Goal: Task Accomplishment & Management: Manage account settings

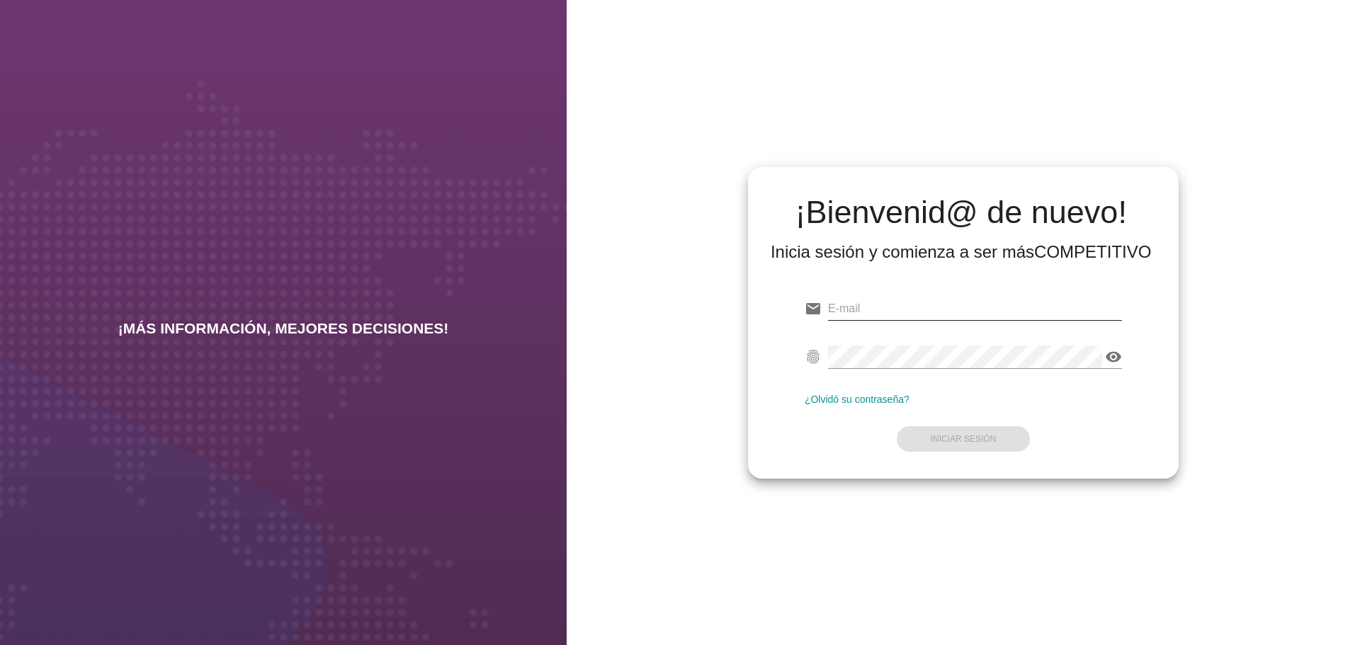
drag, startPoint x: 878, startPoint y: 307, endPoint x: 881, endPoint y: 298, distance: 9.9
click at [878, 307] on input "email" at bounding box center [975, 308] width 294 height 23
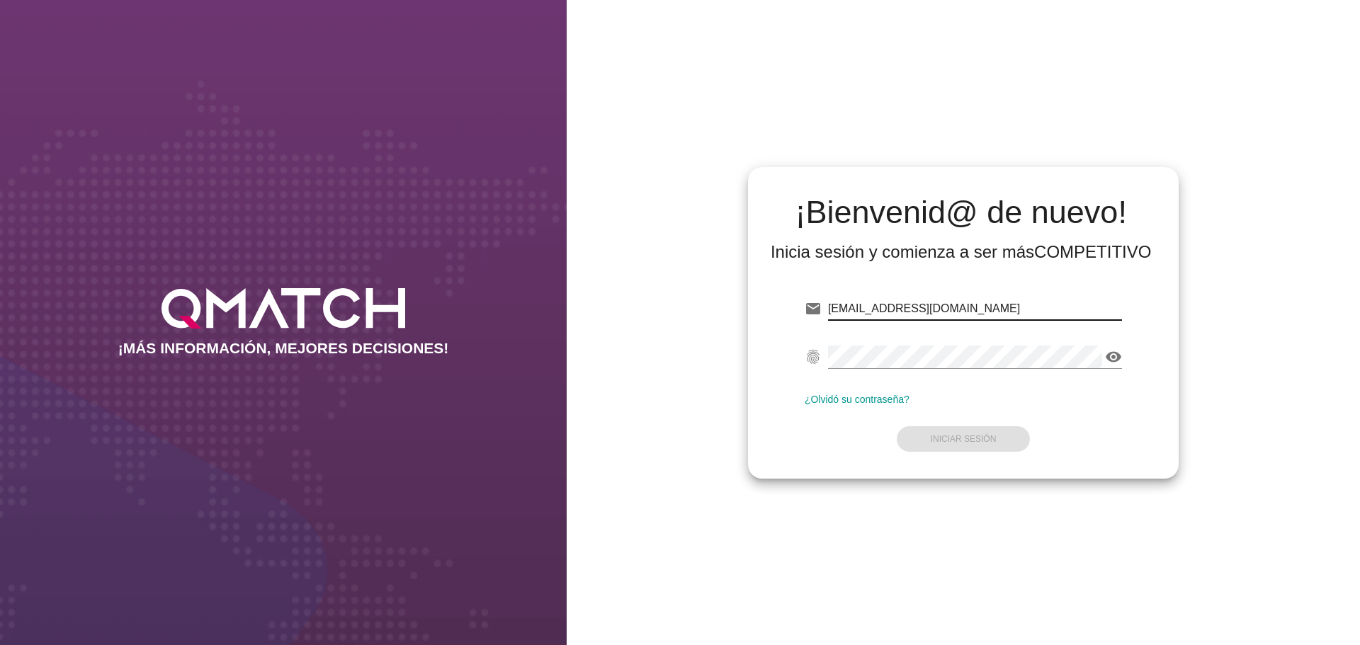
type input "test@test.tottus.cl"
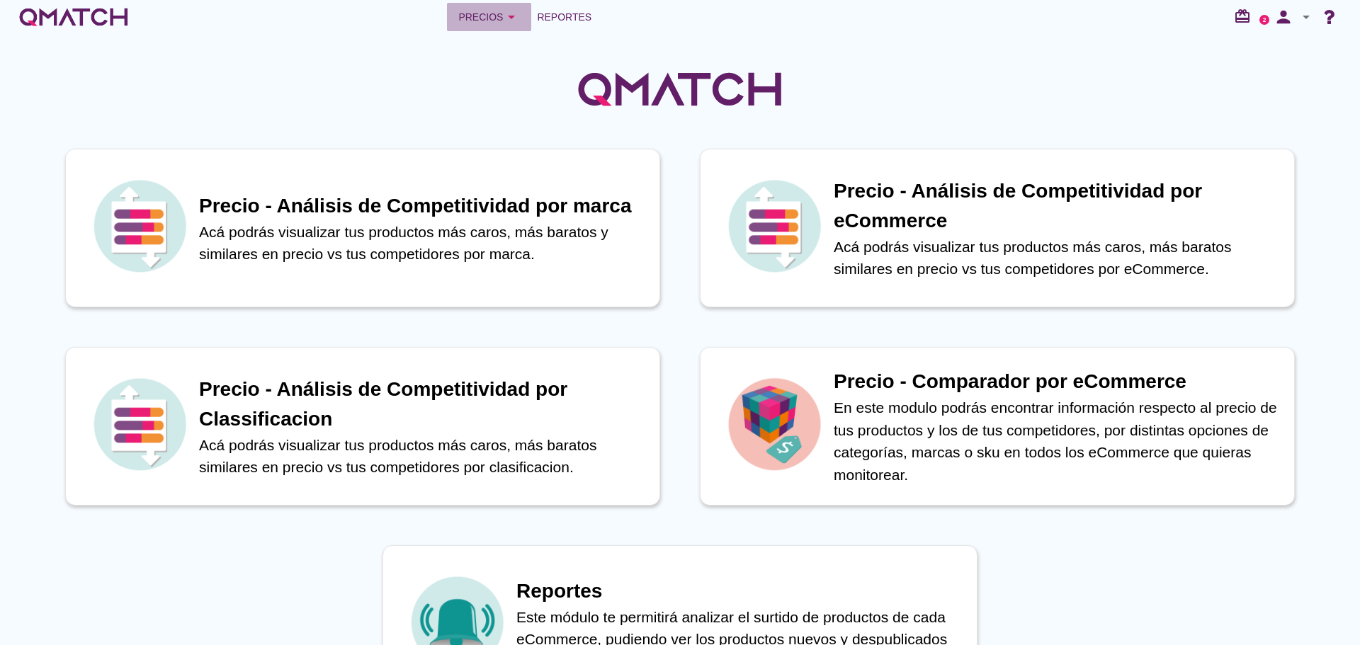
click at [489, 16] on div "Precios arrow_drop_down" at bounding box center [489, 16] width 62 height 17
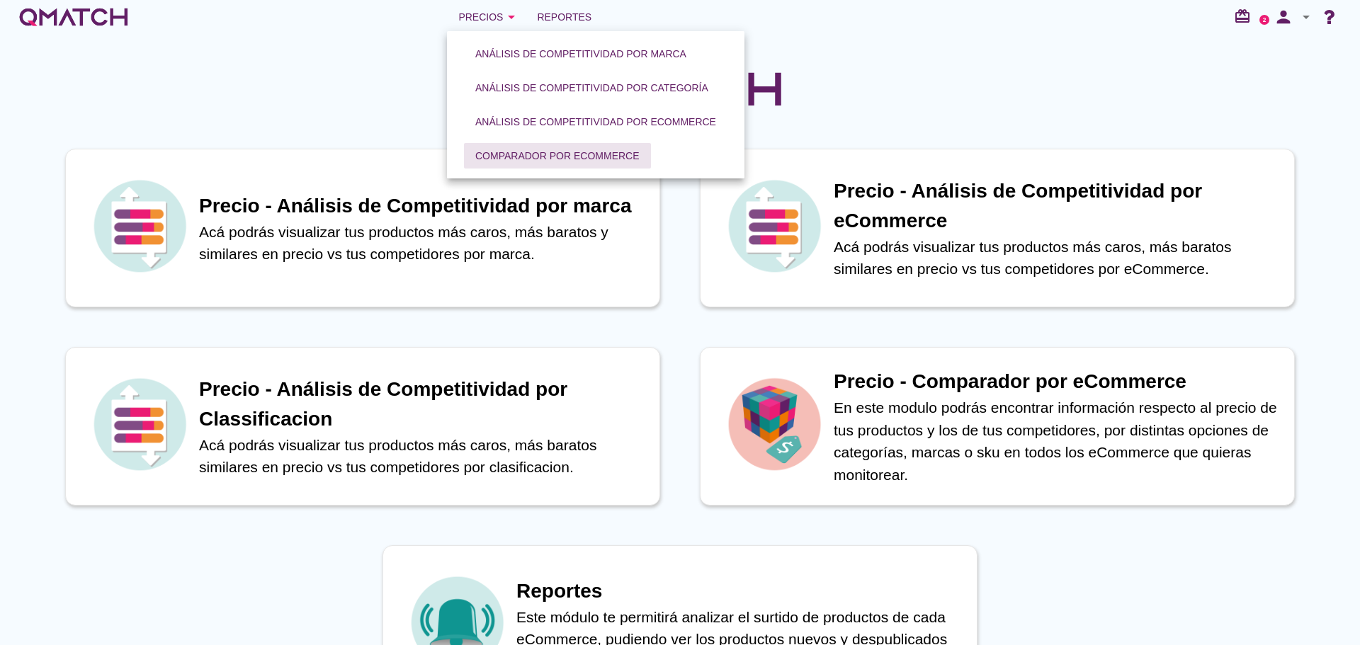
click at [550, 156] on div "Comparador por eCommerce" at bounding box center [557, 156] width 164 height 15
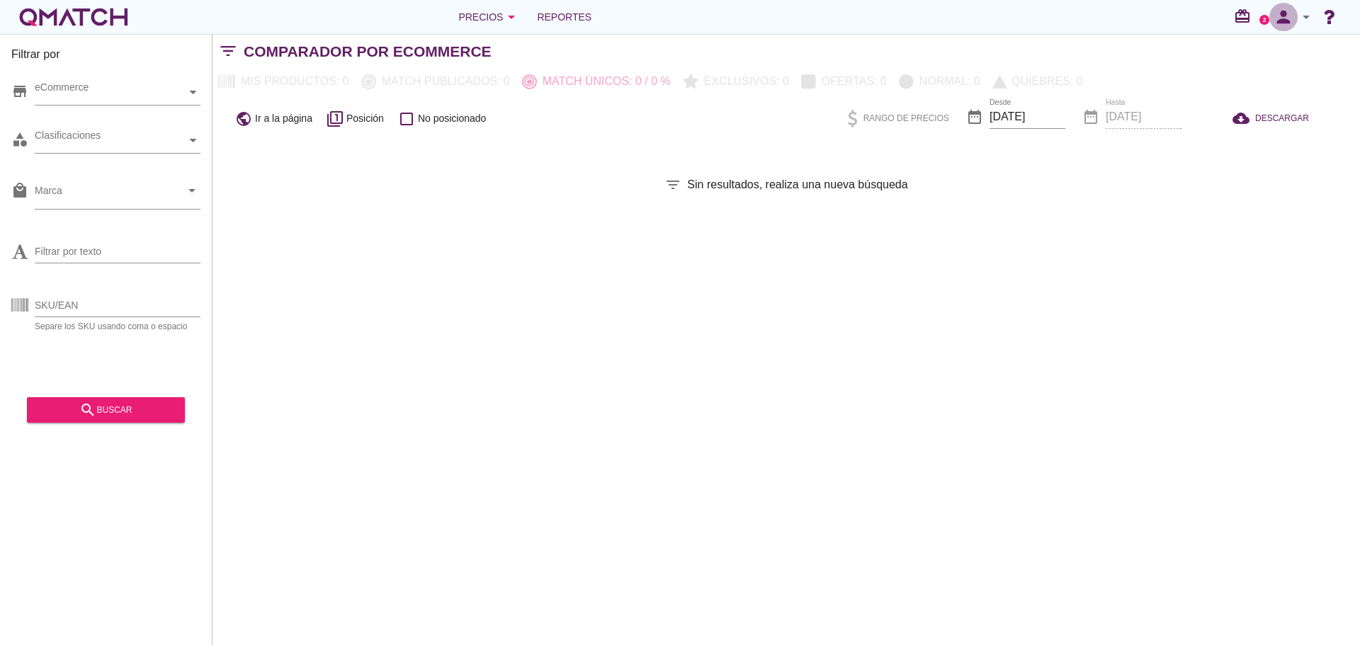
click at [1288, 15] on icon "person" at bounding box center [1283, 17] width 28 height 20
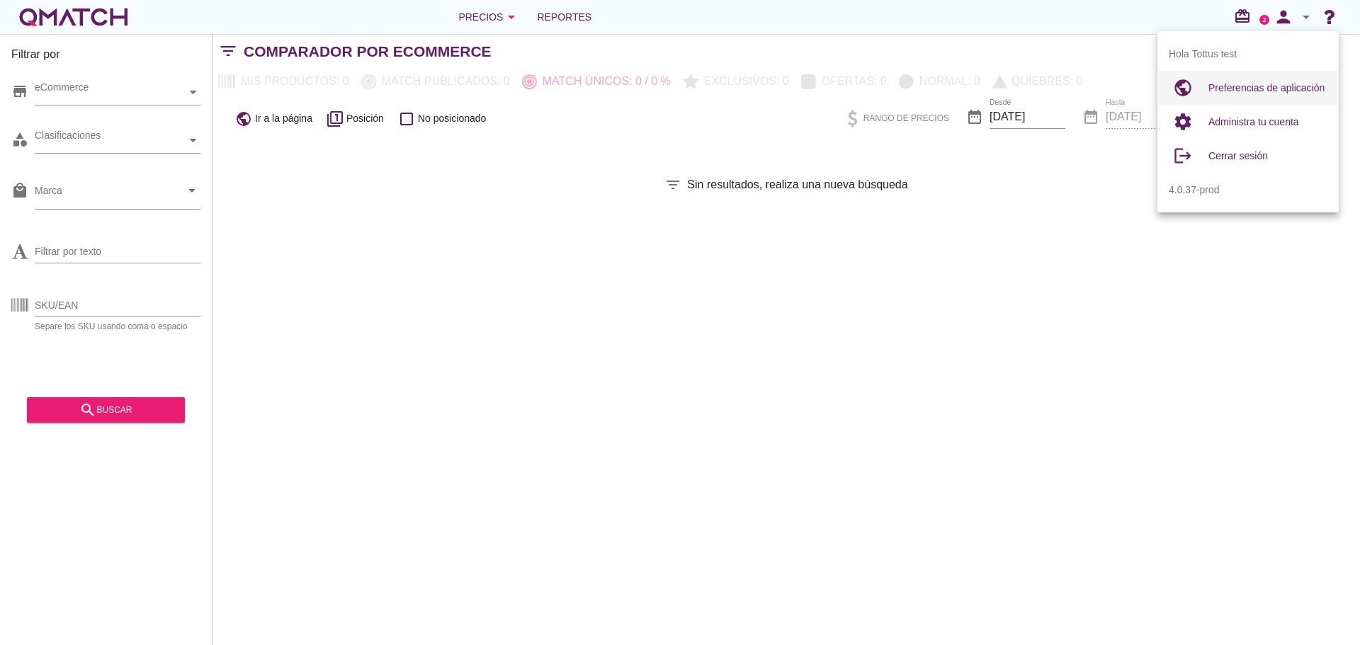
click at [1264, 82] on span "Preferencias de aplicación" at bounding box center [1266, 87] width 116 height 11
radio input "true"
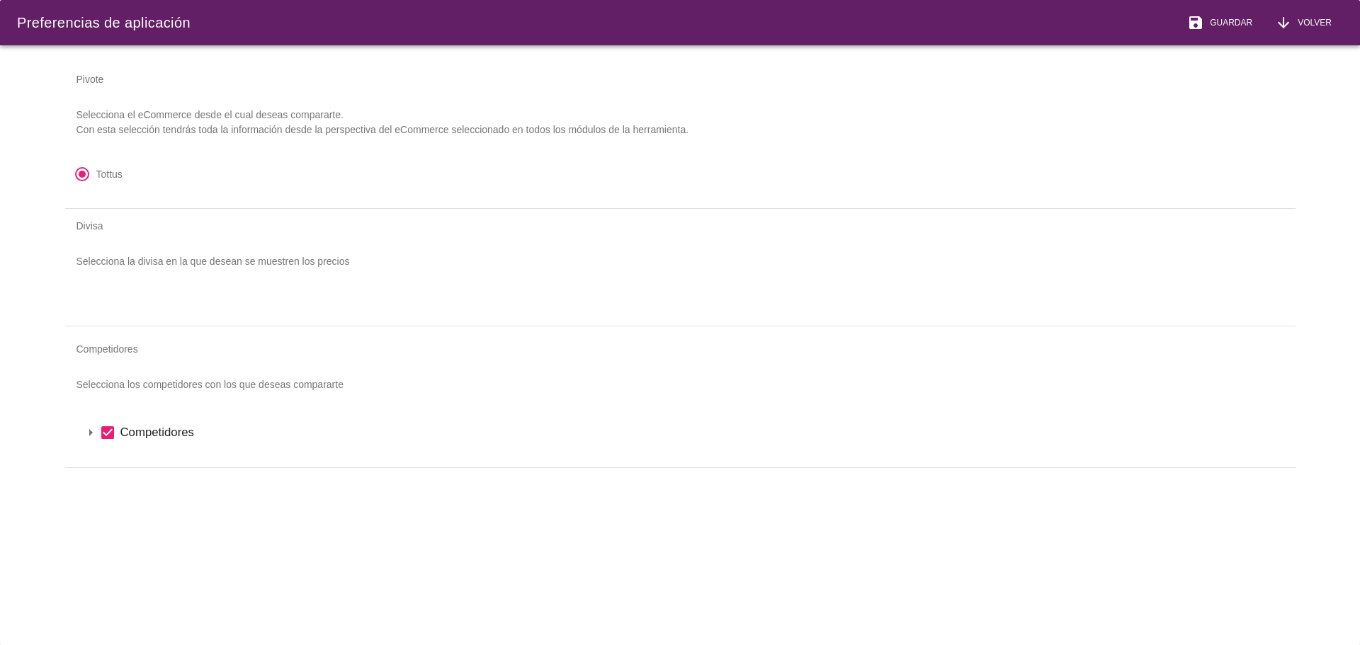
click at [91, 436] on icon "arrow_drop_down" at bounding box center [90, 432] width 17 height 17
click at [106, 456] on icon "arrow_drop_down" at bounding box center [109, 456] width 17 height 17
click at [157, 278] on p "Selecciona la divisa en la que desean se muestren los precios" at bounding box center [680, 262] width 1230 height 38
click at [39, 453] on div "Preferencias de aplicación save Guardar arrow_downward Volver Pivote Selecciona…" at bounding box center [680, 322] width 1360 height 645
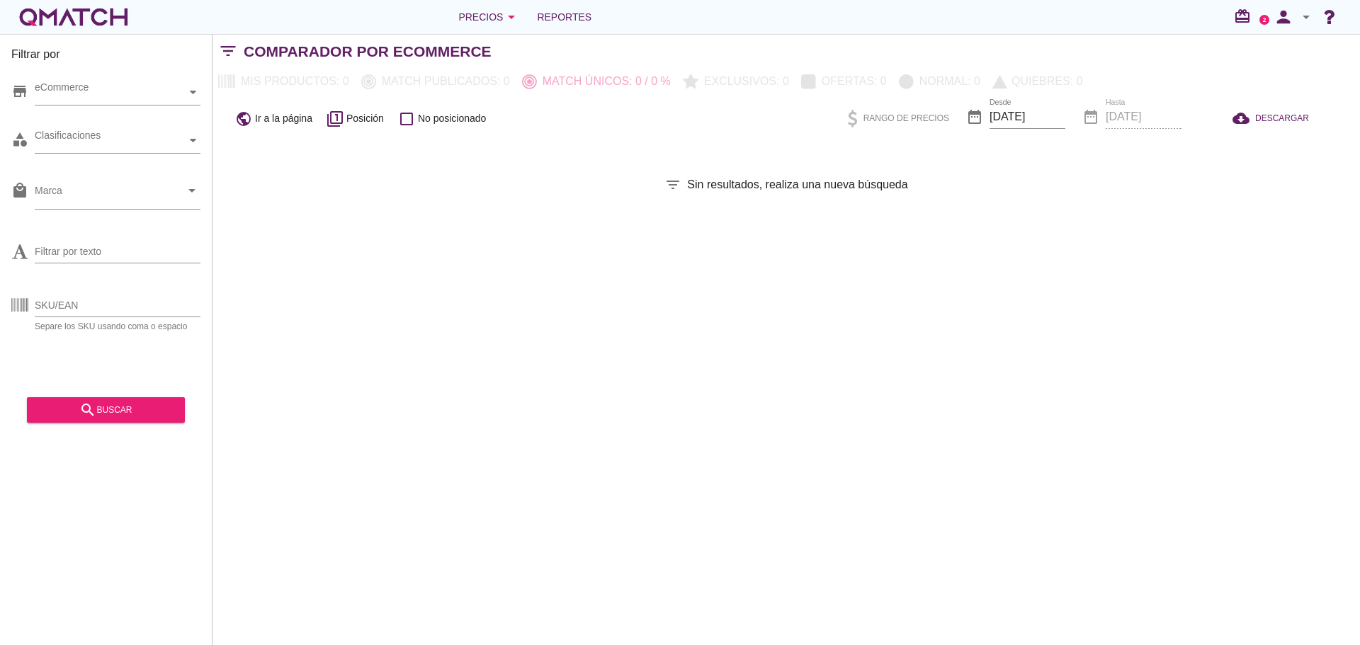
click at [1301, 11] on icon "arrow_drop_down" at bounding box center [1306, 16] width 17 height 17
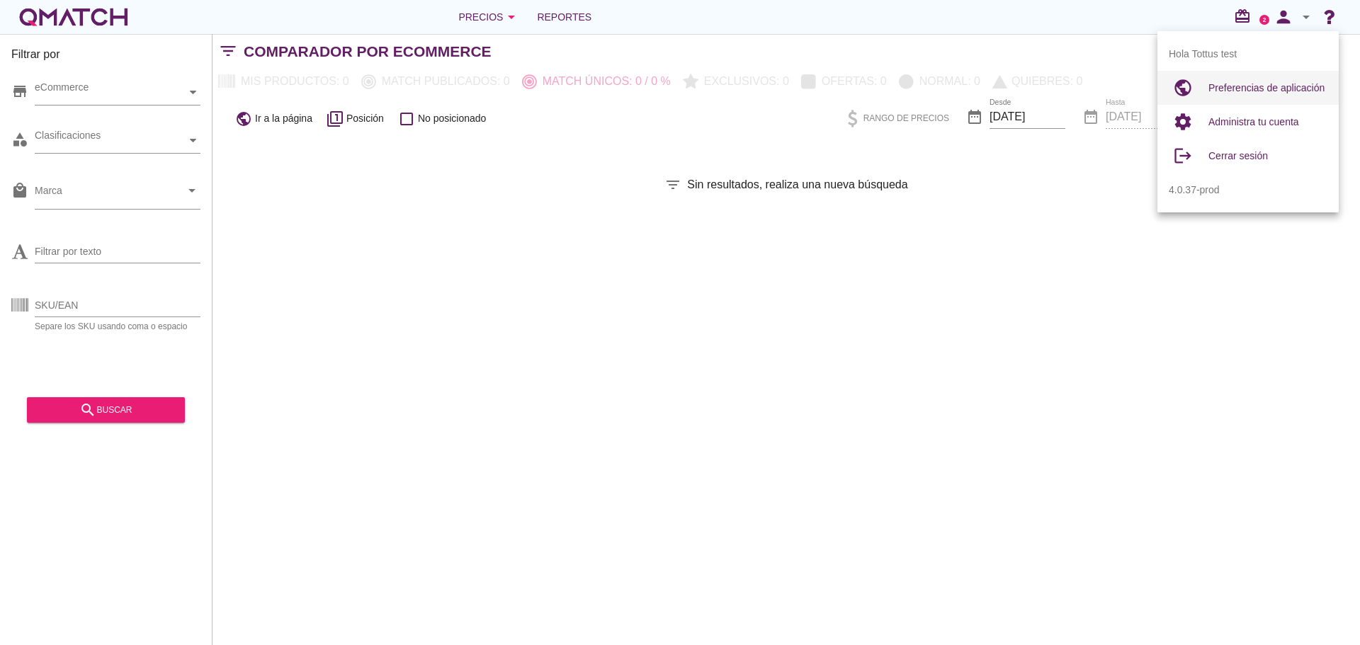
click at [1233, 90] on span "Preferencias de aplicación" at bounding box center [1266, 87] width 116 height 11
radio input "true"
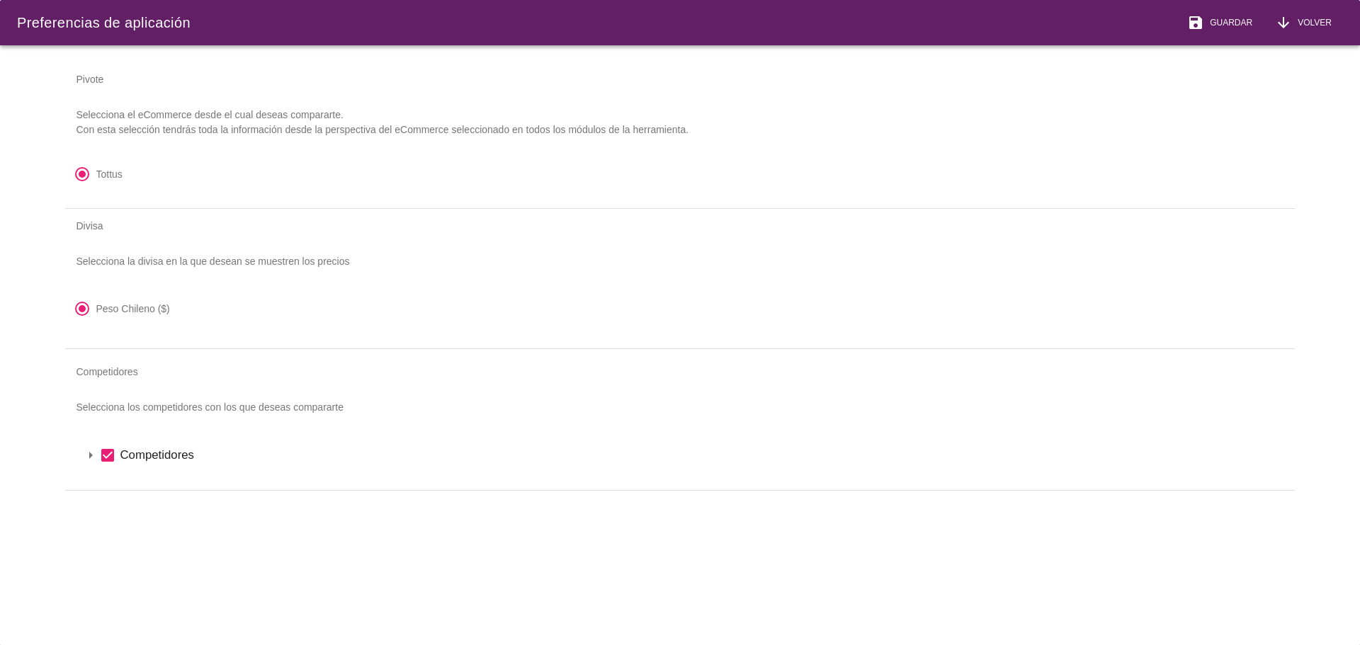
click at [90, 463] on icon "arrow_drop_down" at bounding box center [90, 455] width 17 height 17
click at [111, 481] on icon "arrow_drop_down" at bounding box center [109, 479] width 17 height 17
click at [1304, 18] on span "Volver" at bounding box center [1312, 22] width 40 height 13
